Goal: Task Accomplishment & Management: Use online tool/utility

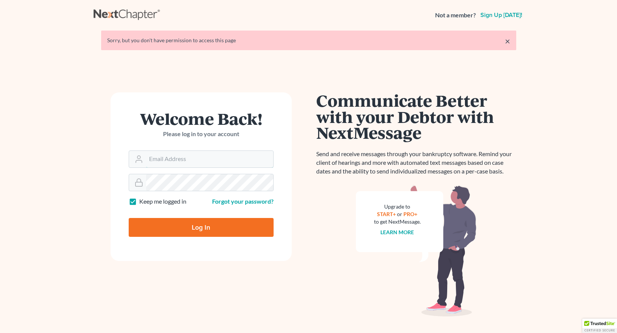
type input "[EMAIL_ADDRESS][DOMAIN_NAME]"
click at [201, 229] on input "Log In" at bounding box center [201, 227] width 145 height 19
type input "Thinking..."
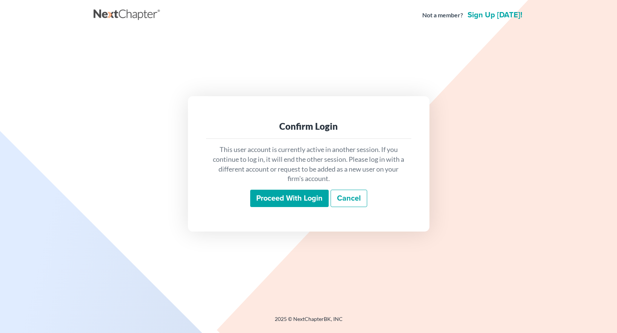
click at [284, 199] on input "Proceed with login" at bounding box center [289, 198] width 78 height 17
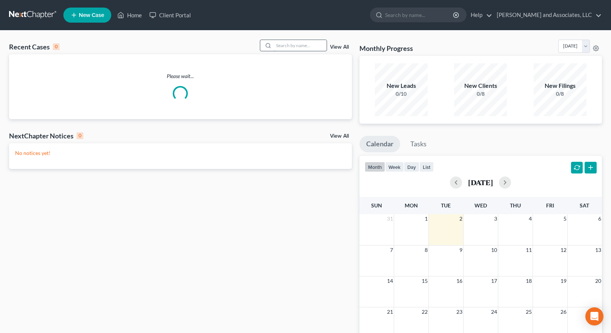
drag, startPoint x: 279, startPoint y: 46, endPoint x: 287, endPoint y: 46, distance: 8.3
click at [280, 46] on input "search" at bounding box center [300, 45] width 53 height 11
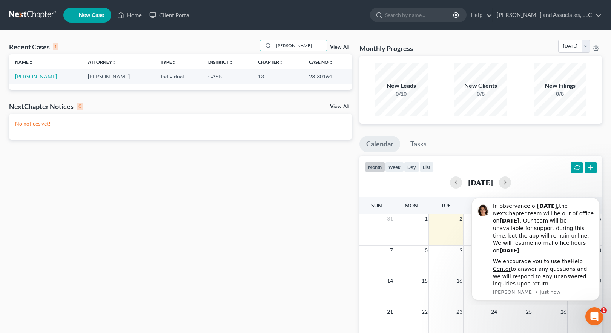
type input "[PERSON_NAME]"
